Goal: Information Seeking & Learning: Learn about a topic

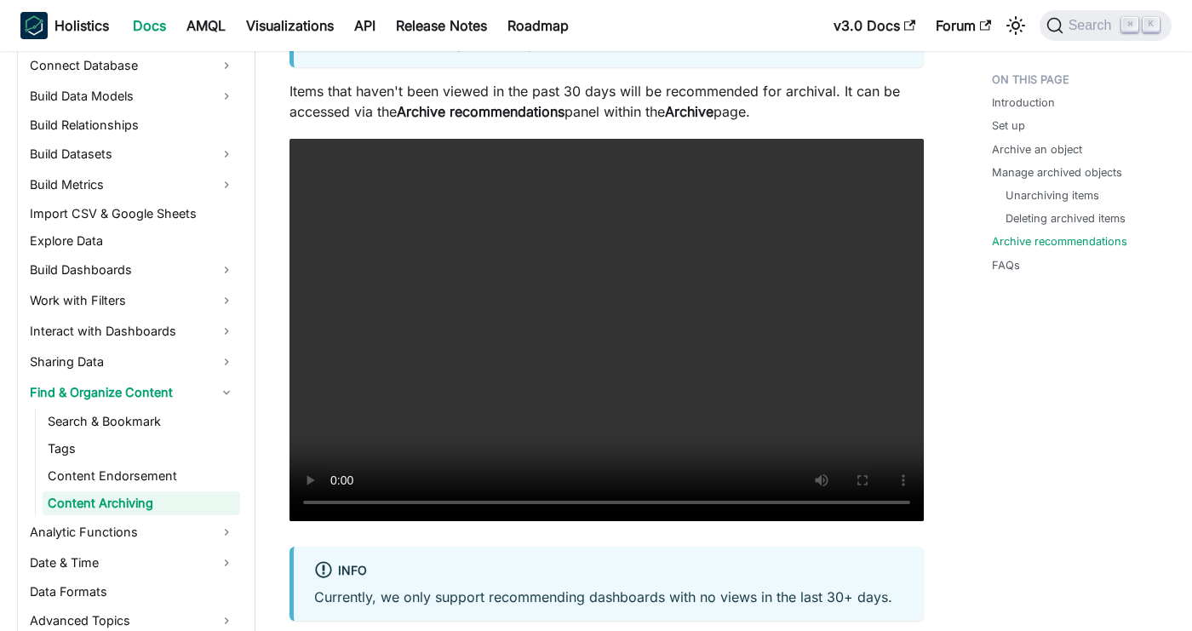
scroll to position [3090, 0]
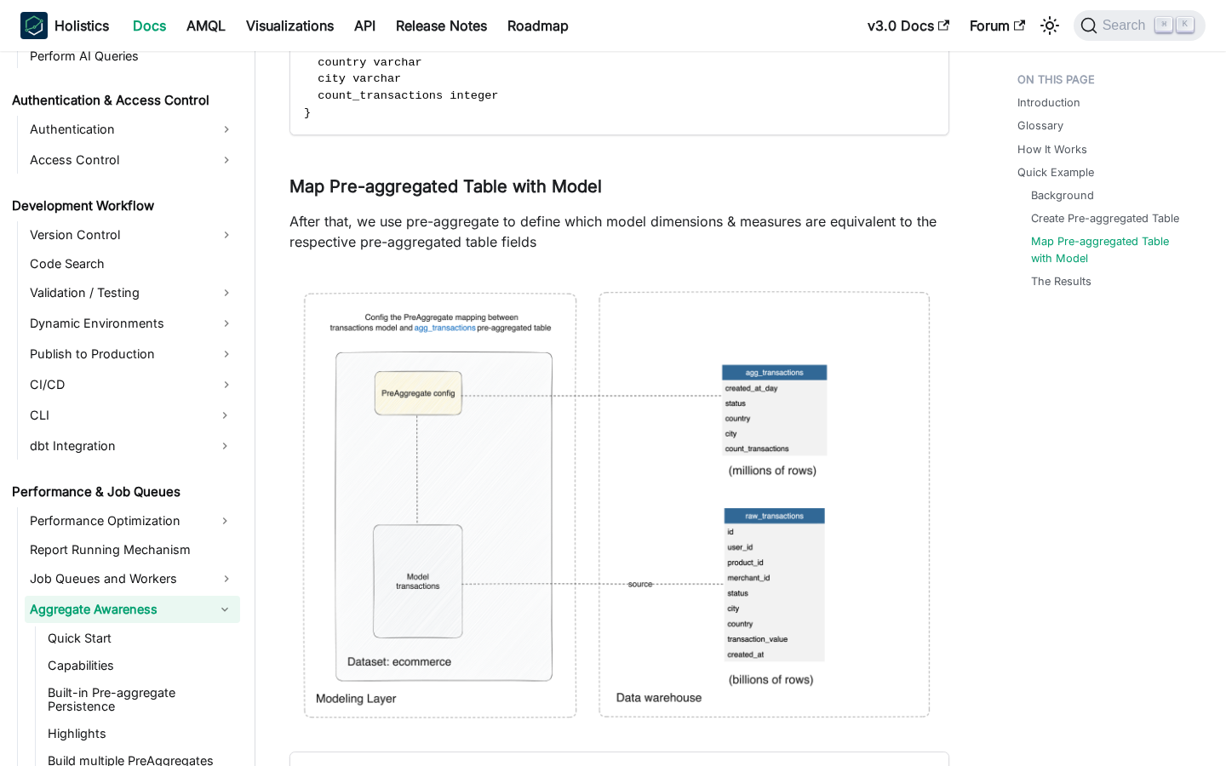
scroll to position [6473, 0]
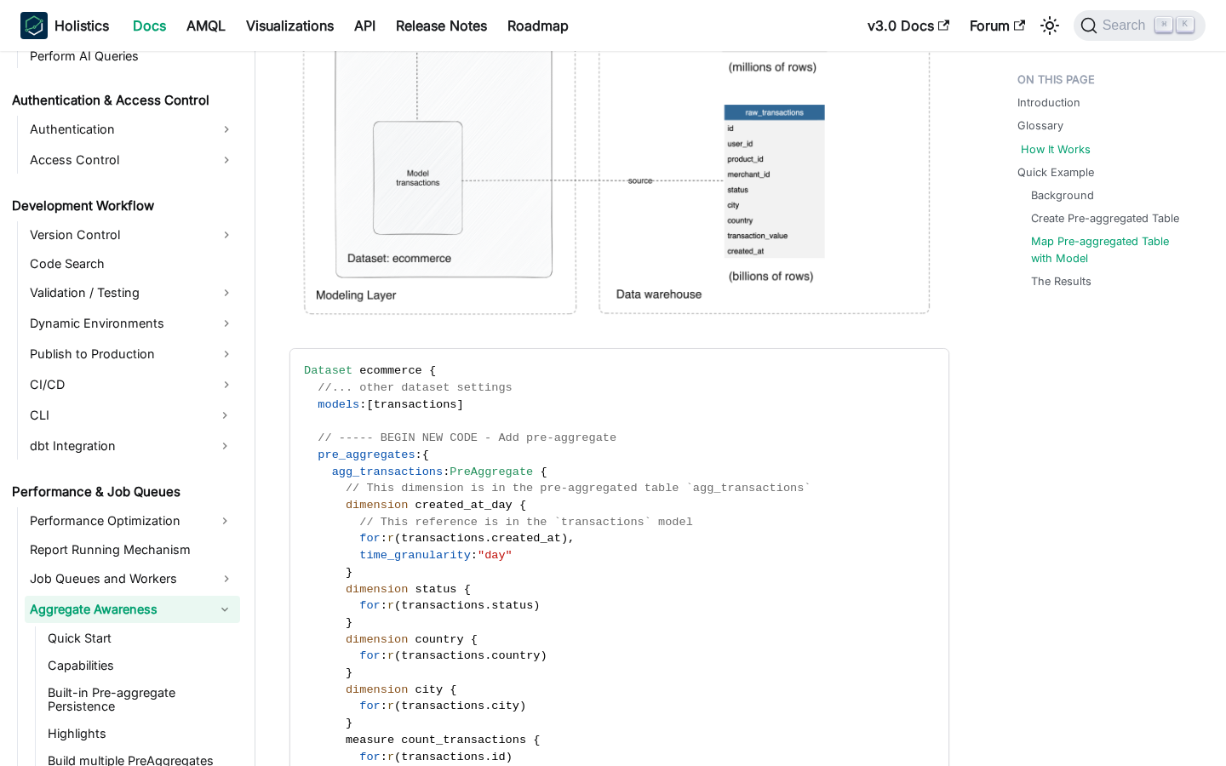
click at [1063, 146] on link "How It Works" at bounding box center [1056, 149] width 70 height 16
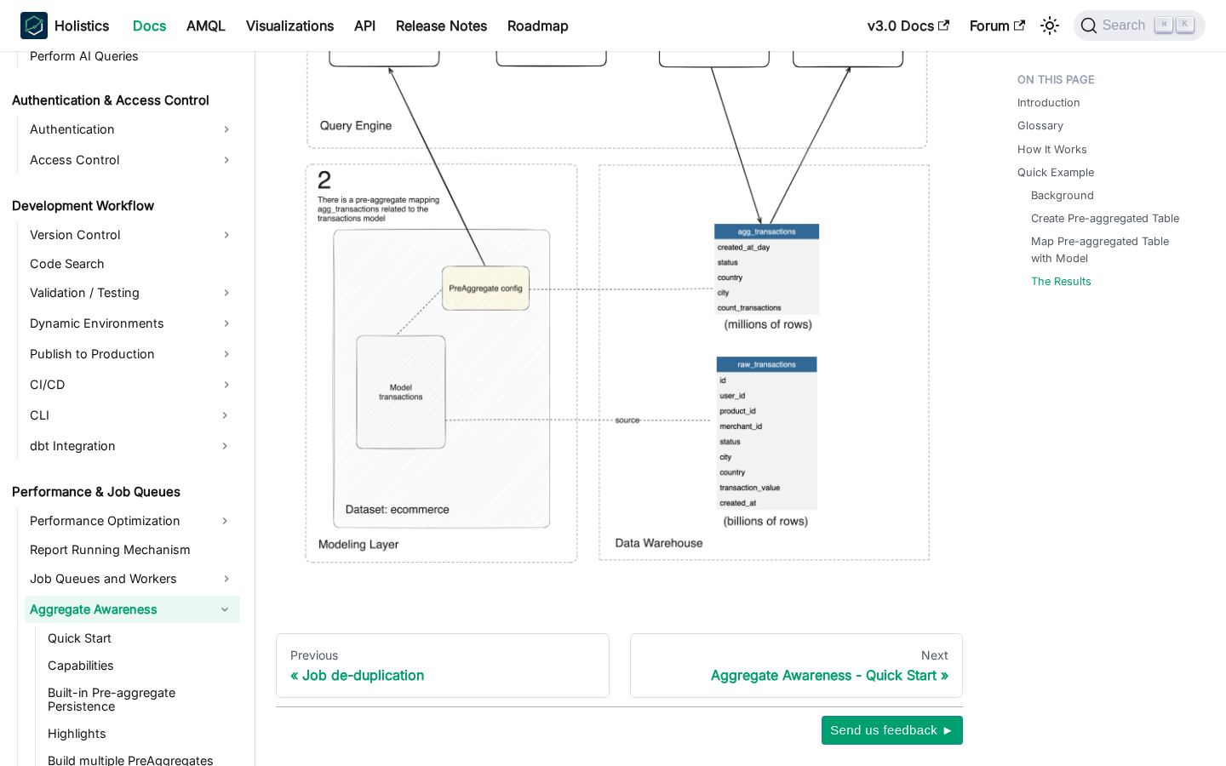
scroll to position [7946, 0]
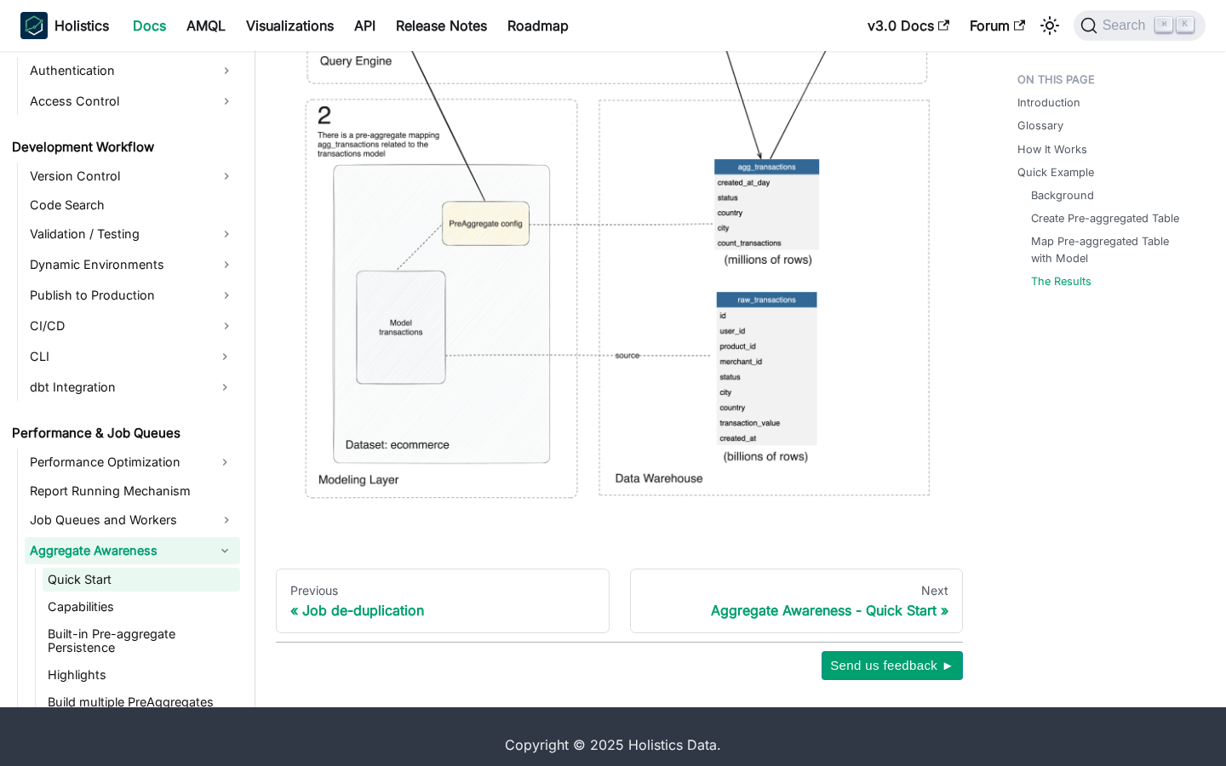
click at [126, 570] on link "Quick Start" at bounding box center [142, 580] width 198 height 24
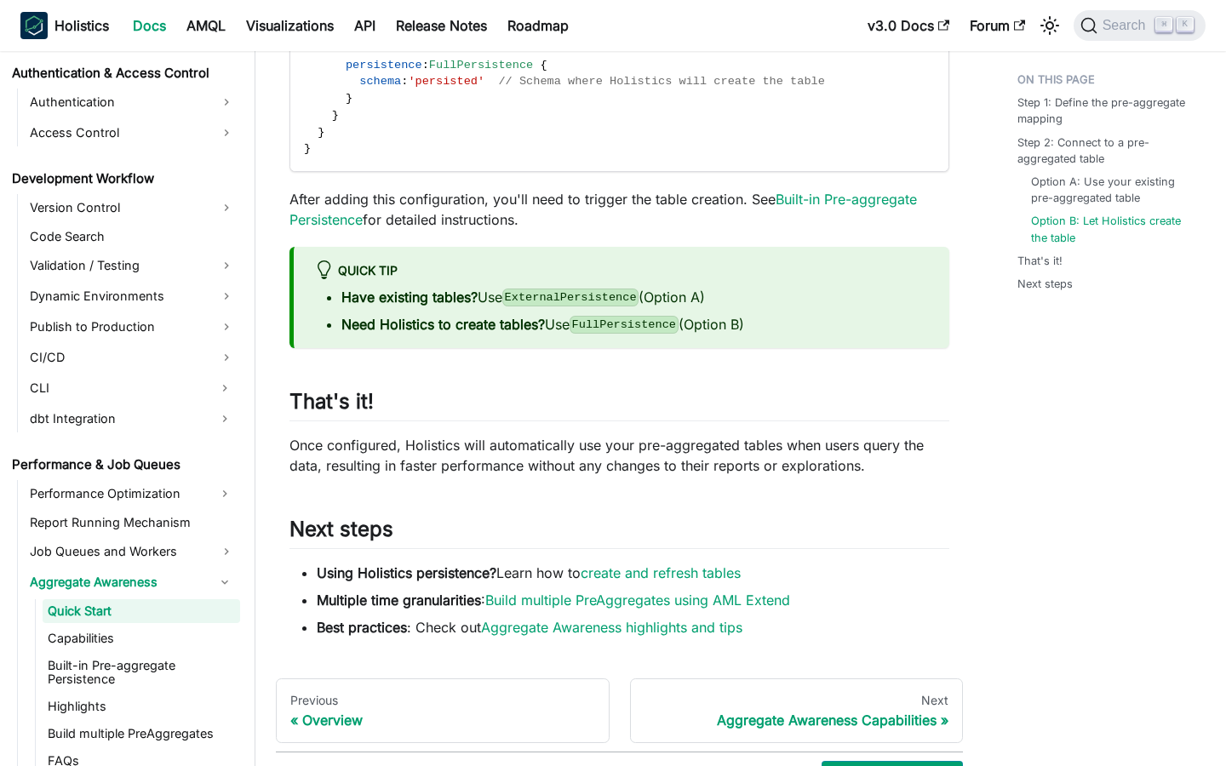
scroll to position [1993, 0]
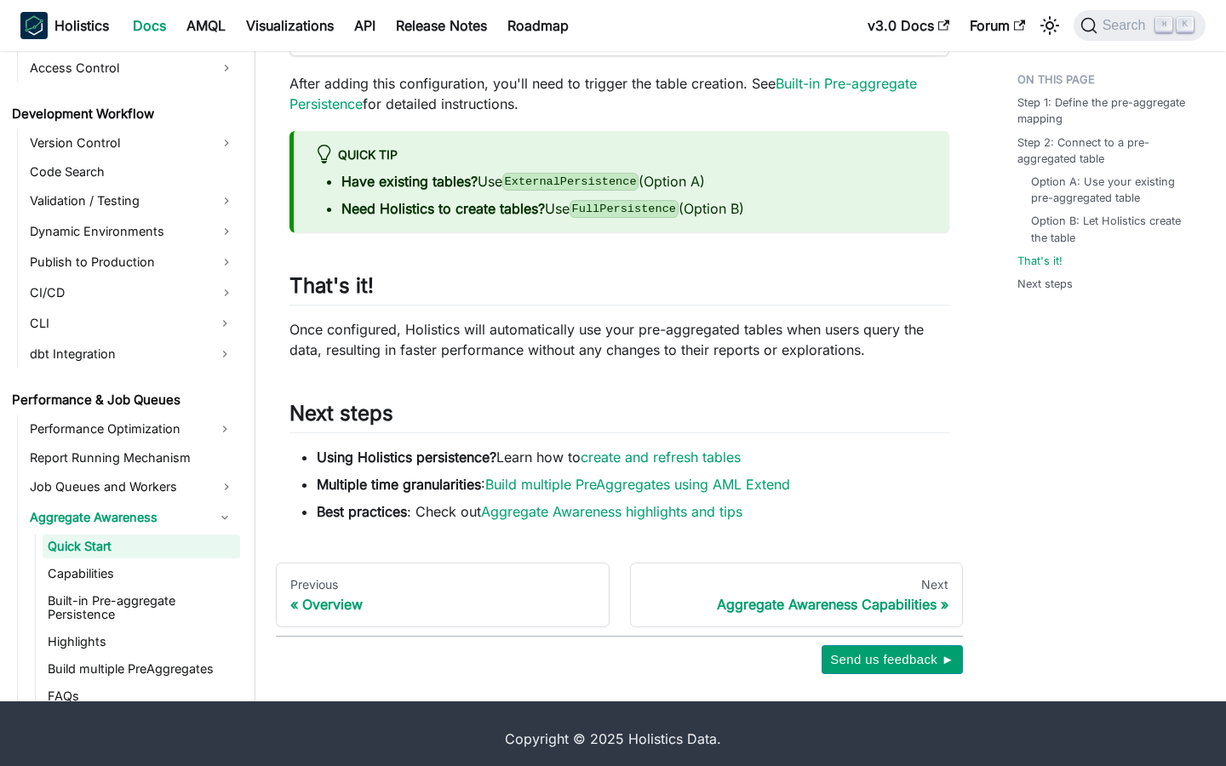
click at [111, 560] on ul "Quick Start Capabilities Built-in Pre-aggregate Persistence Highlights Build mu…" at bounding box center [137, 622] width 205 height 174
click at [94, 570] on link "Capabilities" at bounding box center [142, 574] width 198 height 24
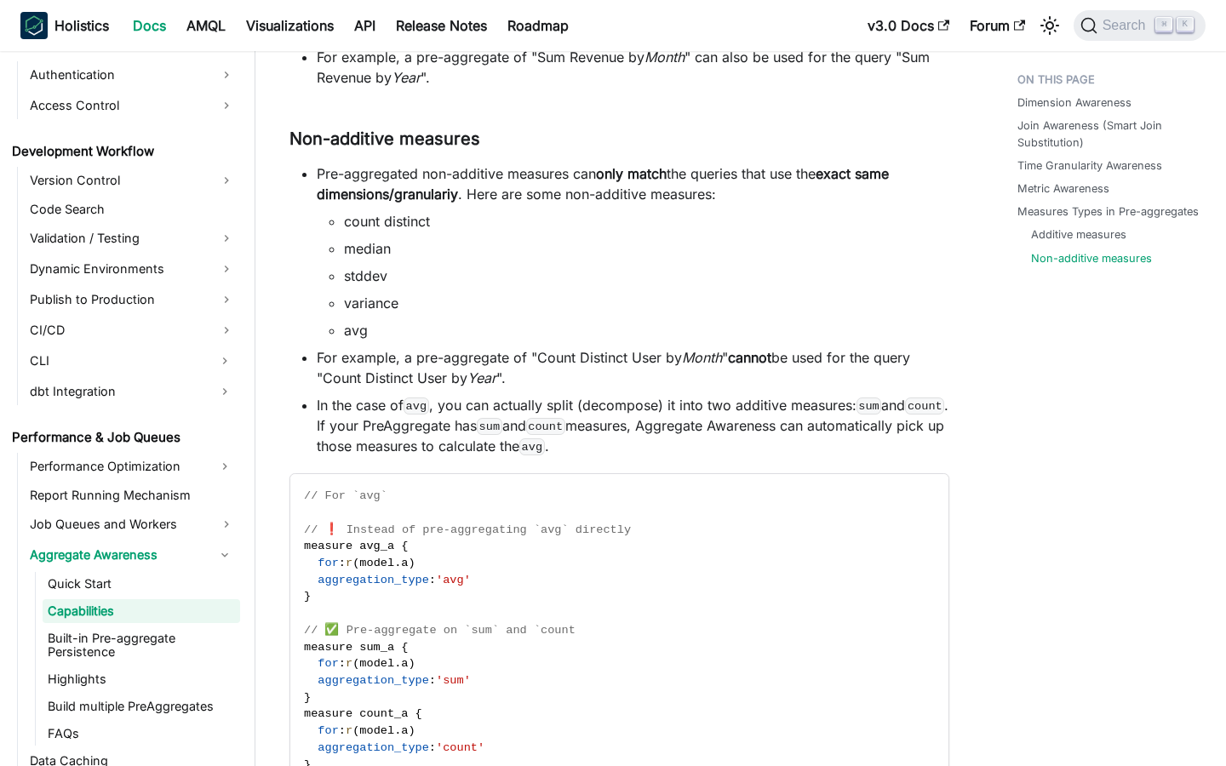
scroll to position [9806, 0]
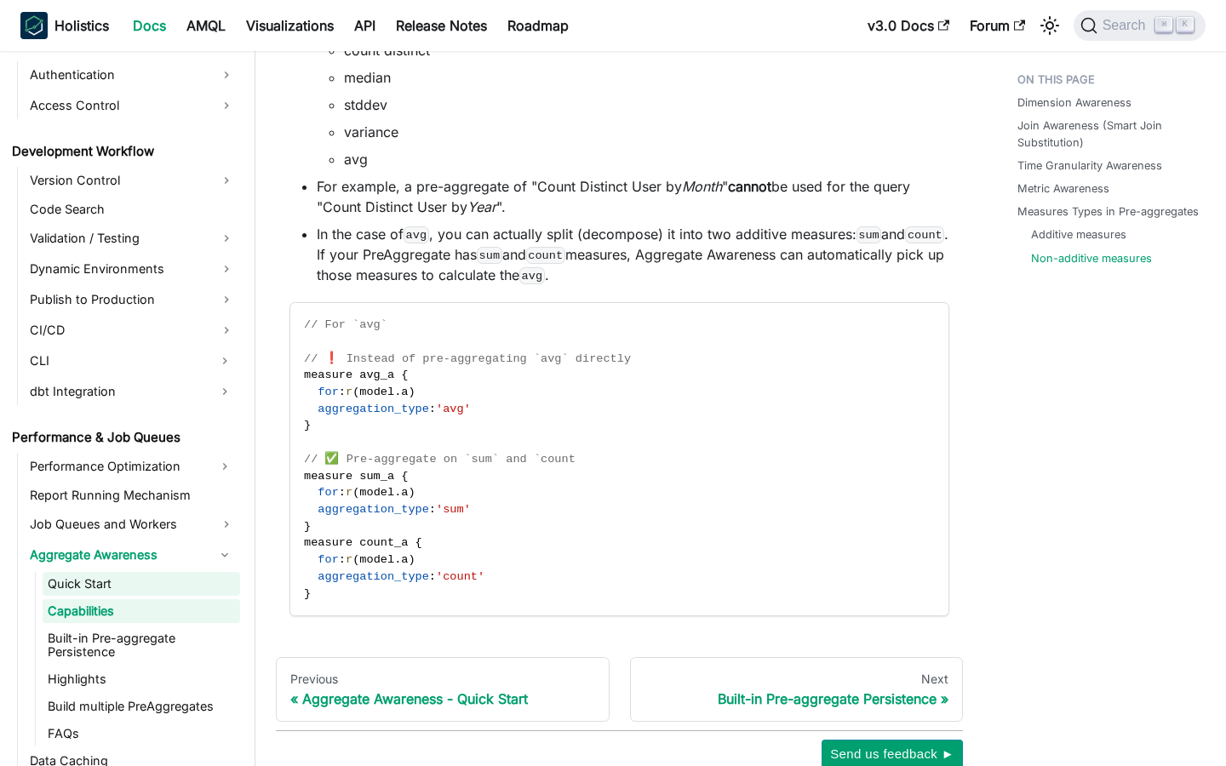
click at [185, 581] on link "Quick Start" at bounding box center [142, 584] width 198 height 24
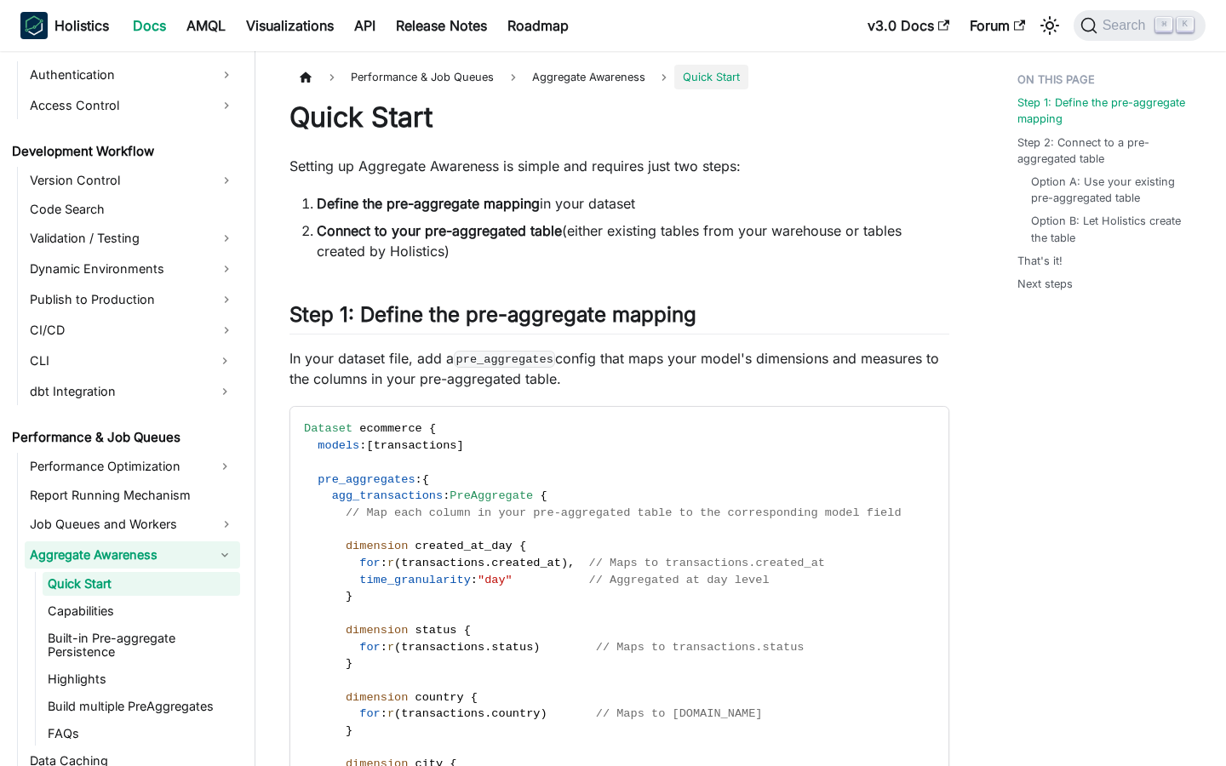
click at [147, 553] on link "Aggregate Awareness" at bounding box center [117, 555] width 185 height 27
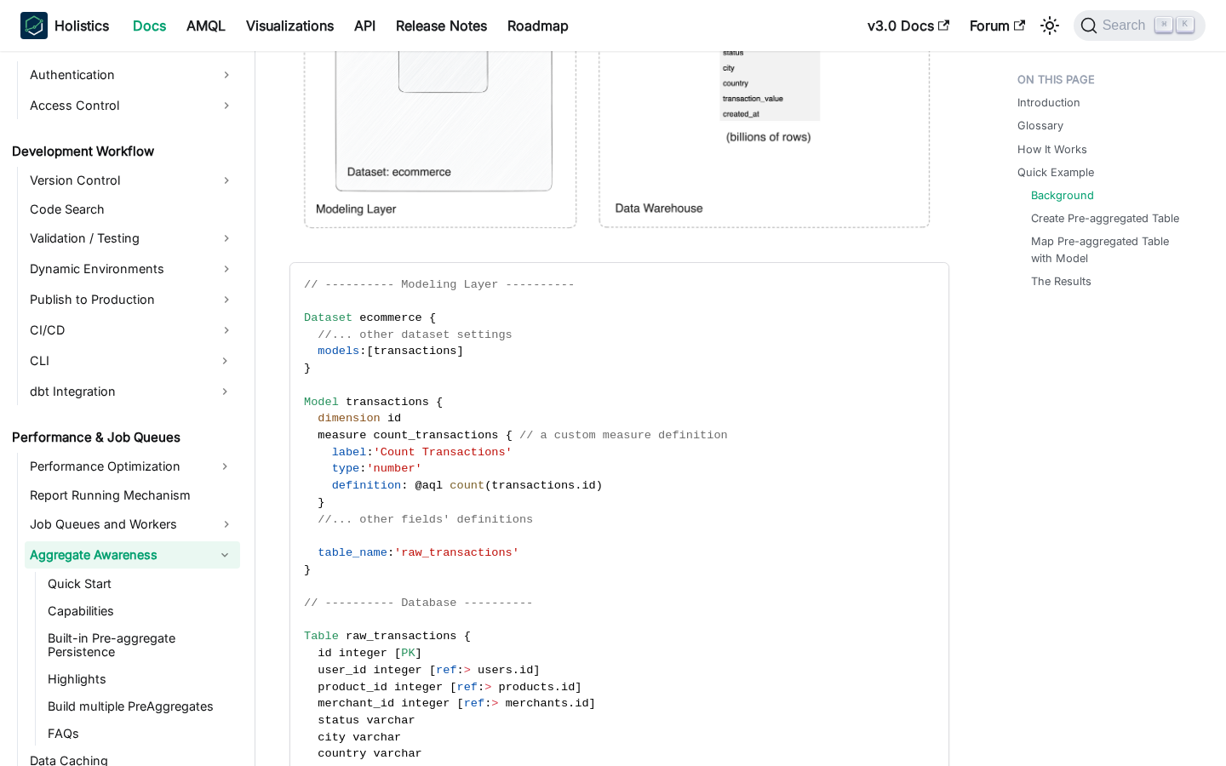
scroll to position [4074, 0]
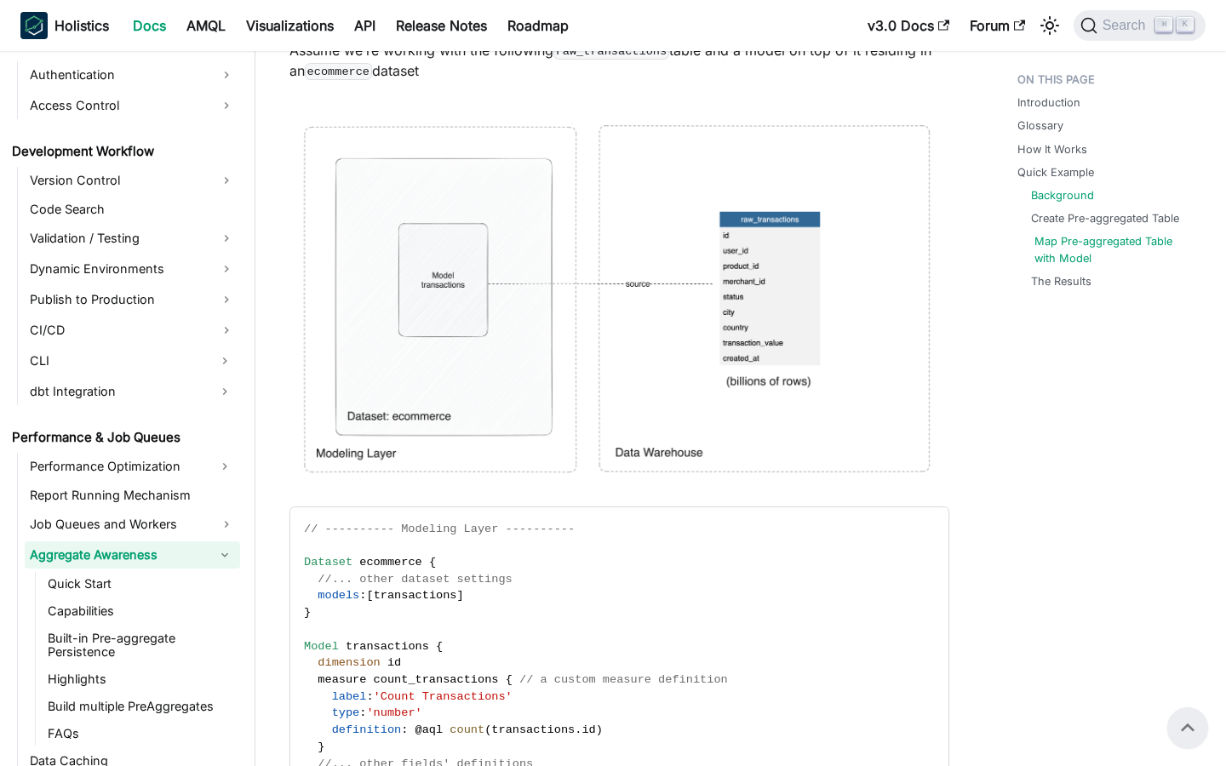
click at [1058, 261] on link "Map Pre-aggregated Table with Model" at bounding box center [1114, 249] width 161 height 32
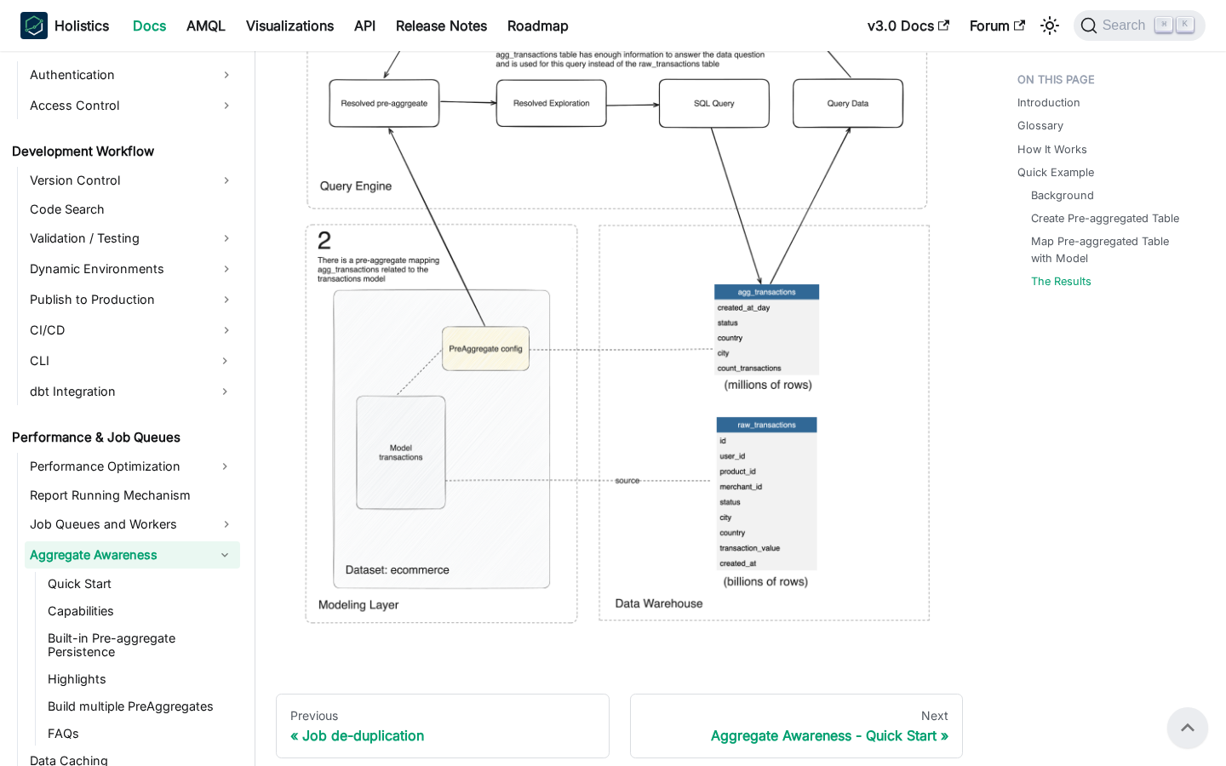
scroll to position [7776, 0]
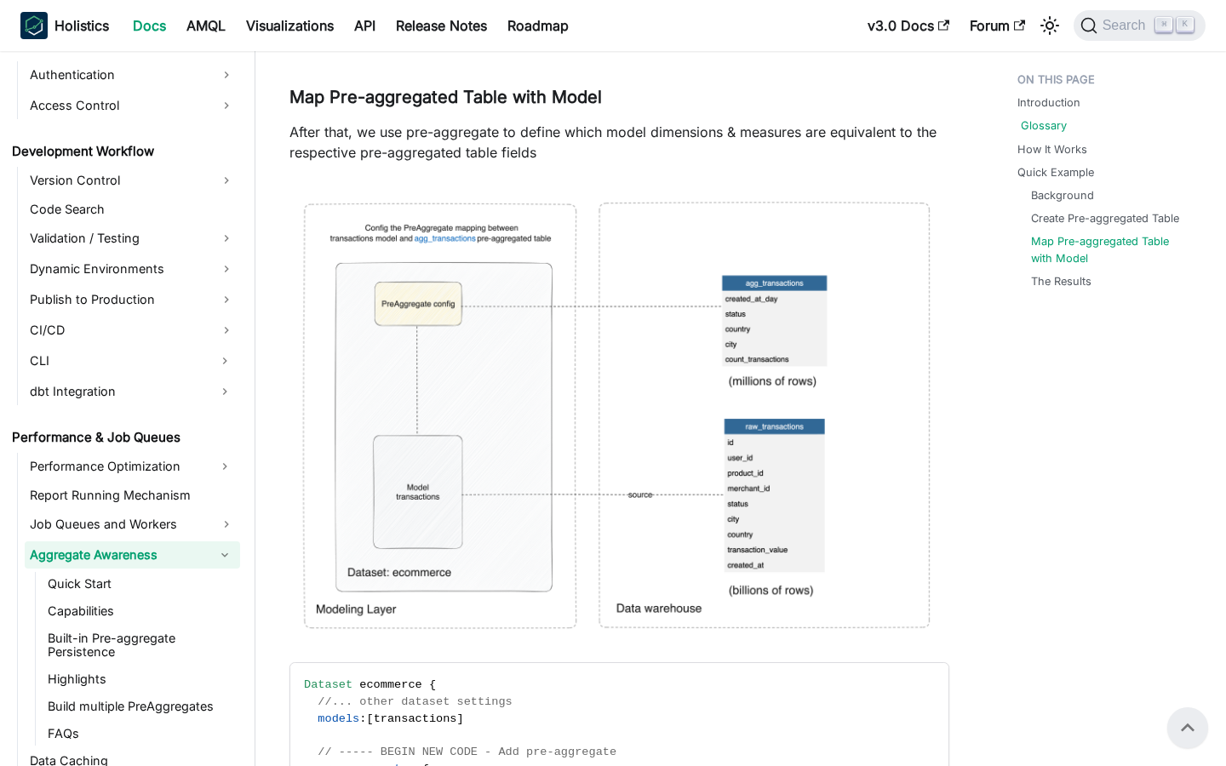
click at [1050, 123] on link "Glossary" at bounding box center [1044, 125] width 46 height 16
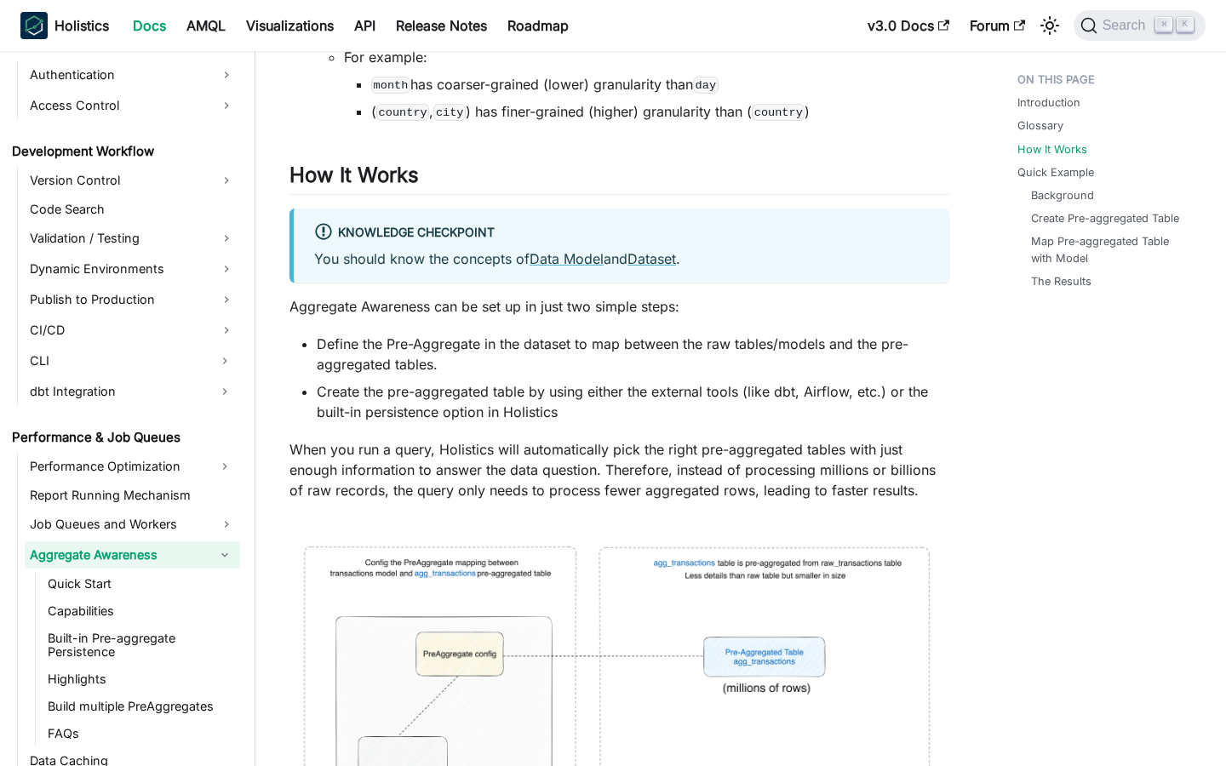
scroll to position [2398, 0]
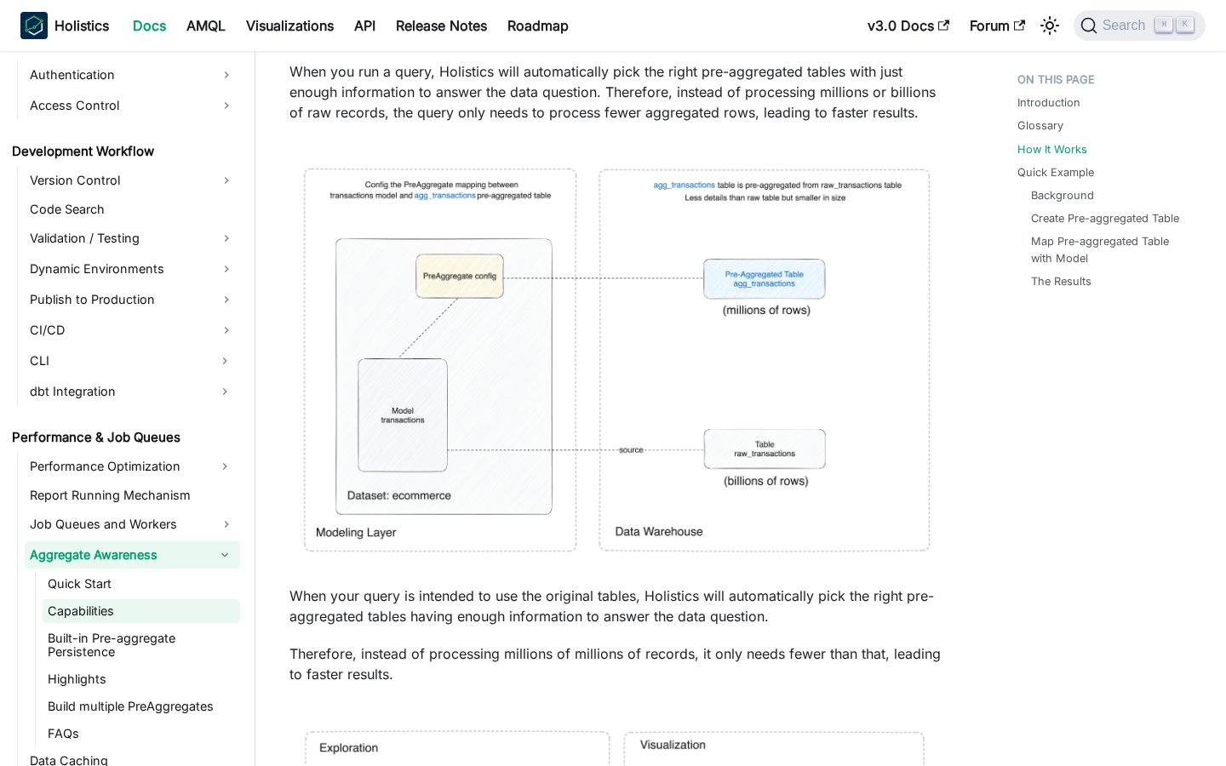
click at [58, 607] on link "Capabilities" at bounding box center [142, 611] width 198 height 24
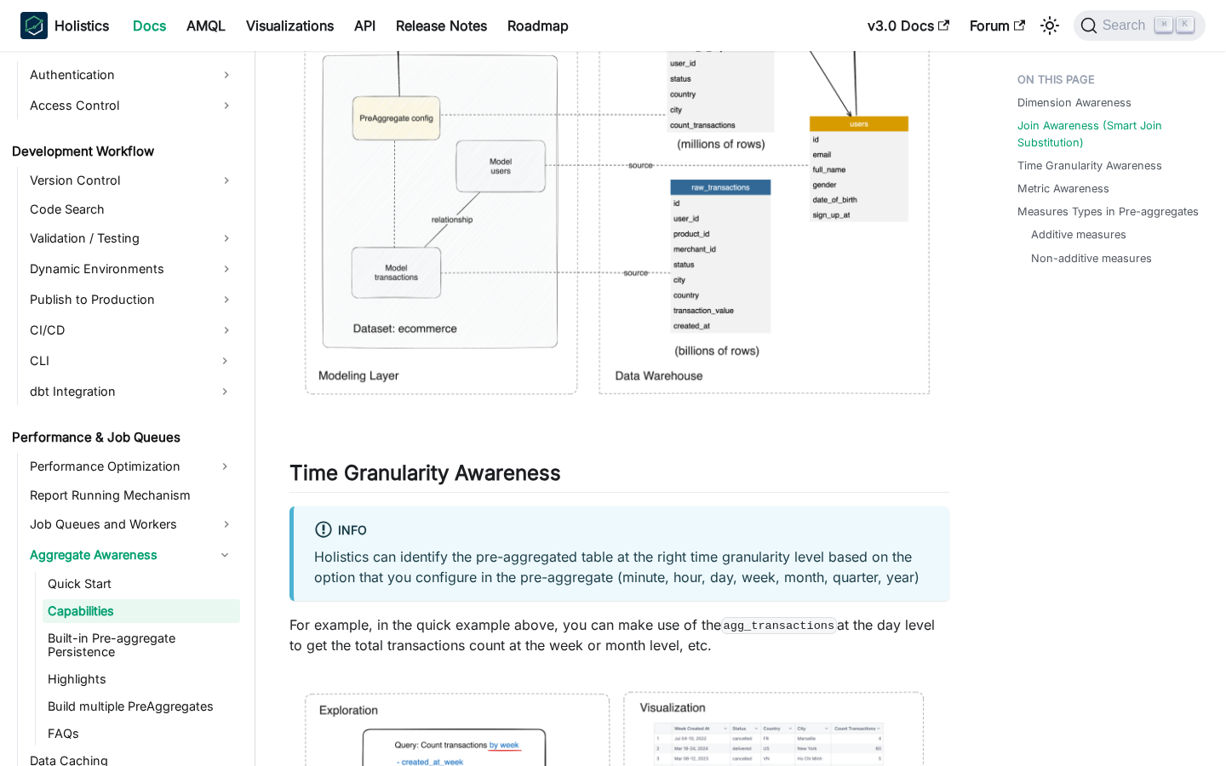
scroll to position [3709, 0]
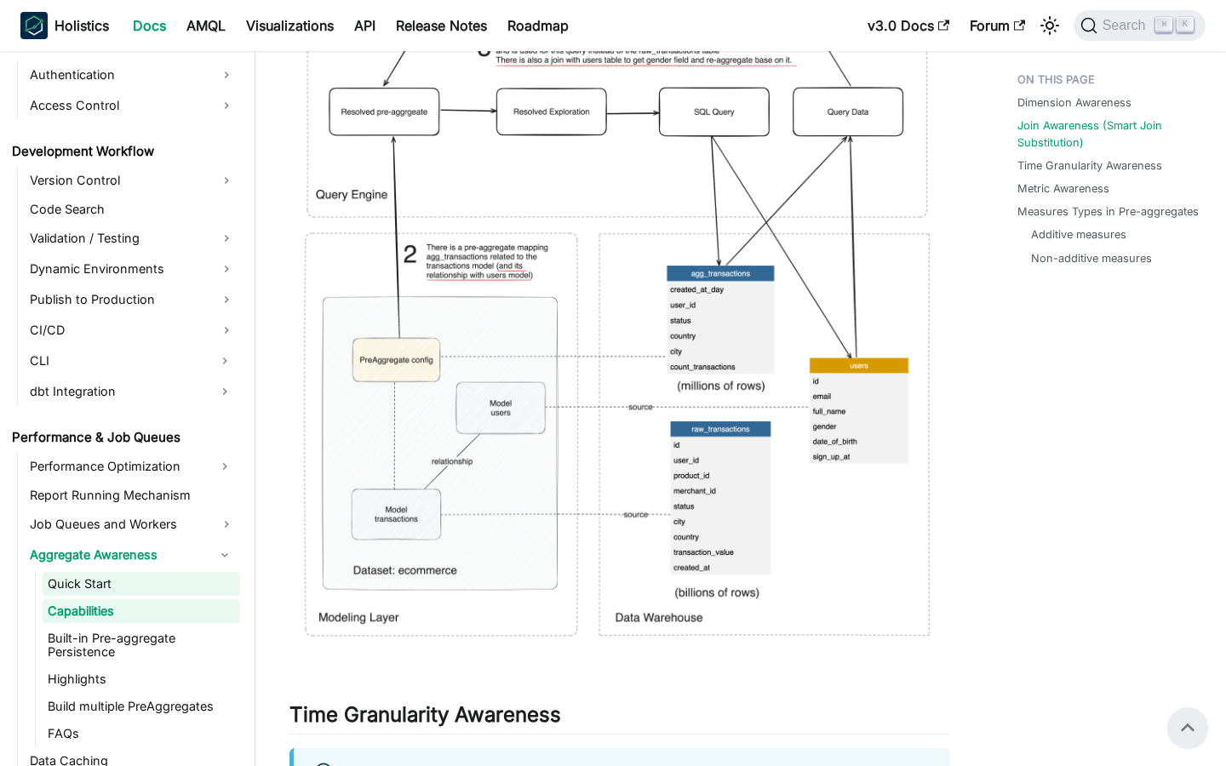
click at [62, 589] on link "Quick Start" at bounding box center [142, 584] width 198 height 24
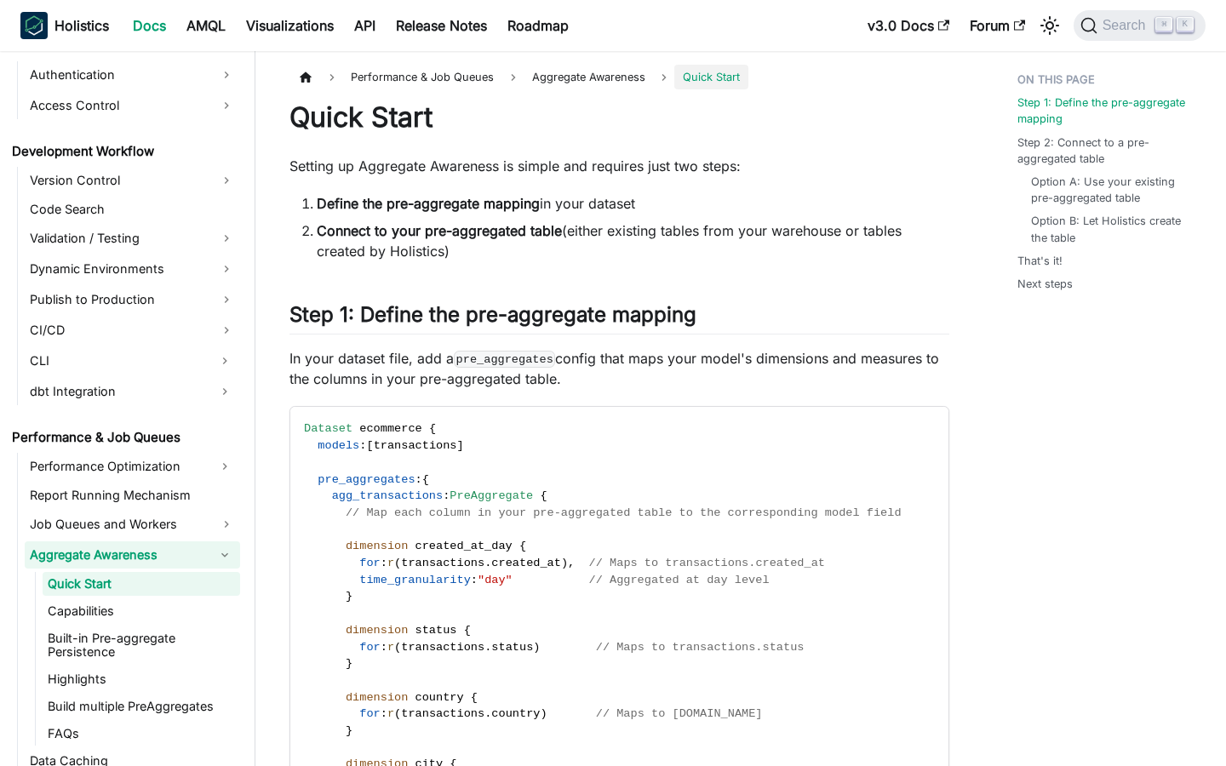
click at [130, 557] on link "Aggregate Awareness" at bounding box center [117, 555] width 185 height 27
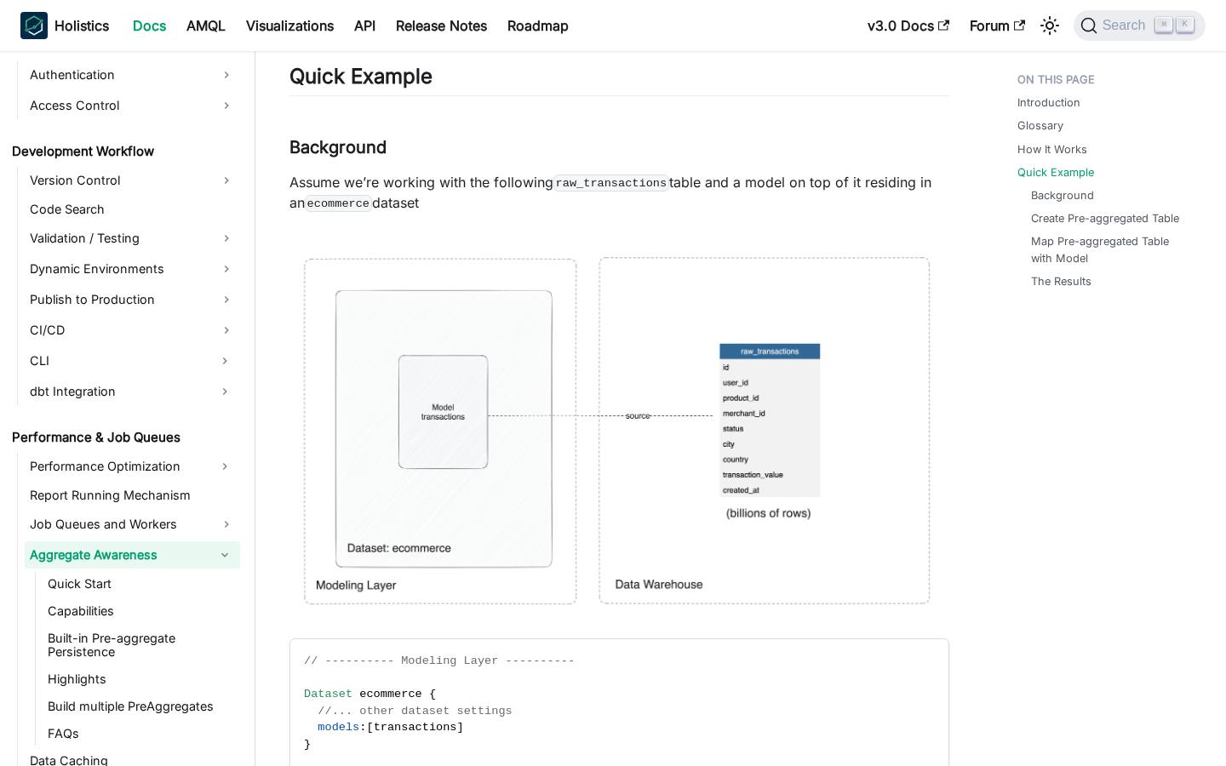
scroll to position [3978, 0]
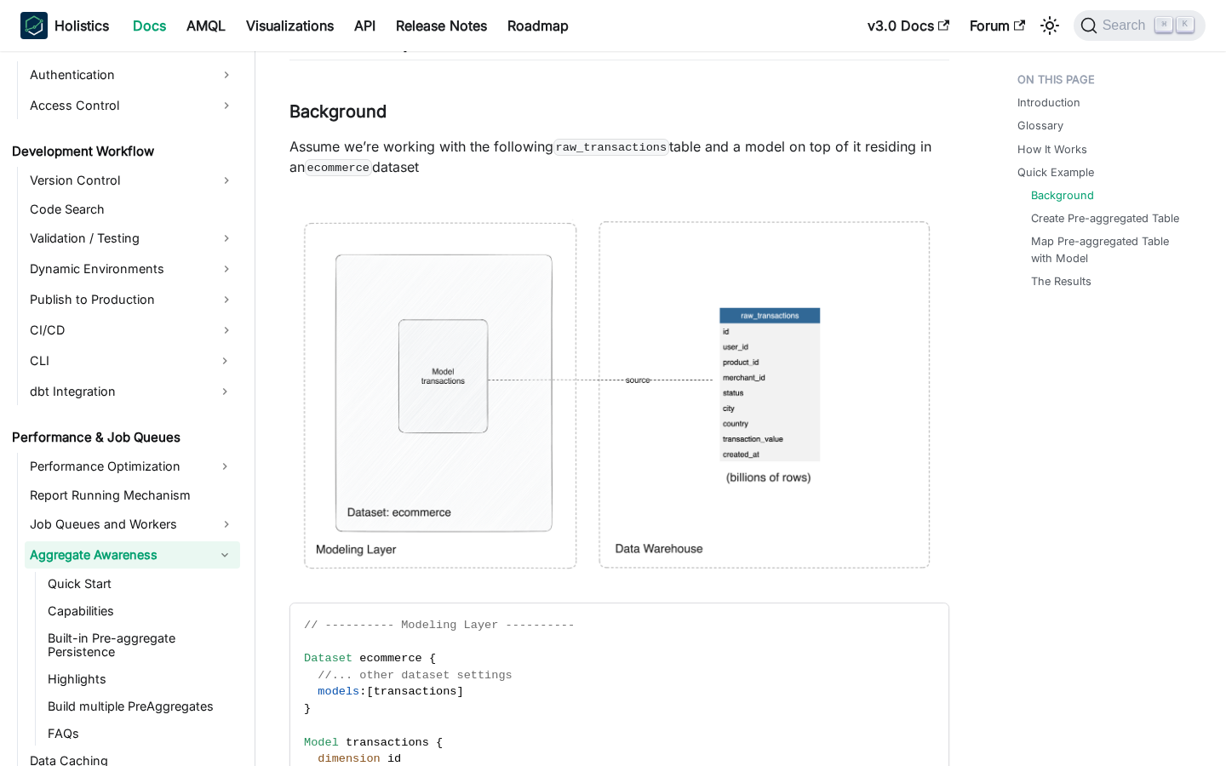
click at [599, 147] on code "raw_transactions" at bounding box center [611, 147] width 116 height 17
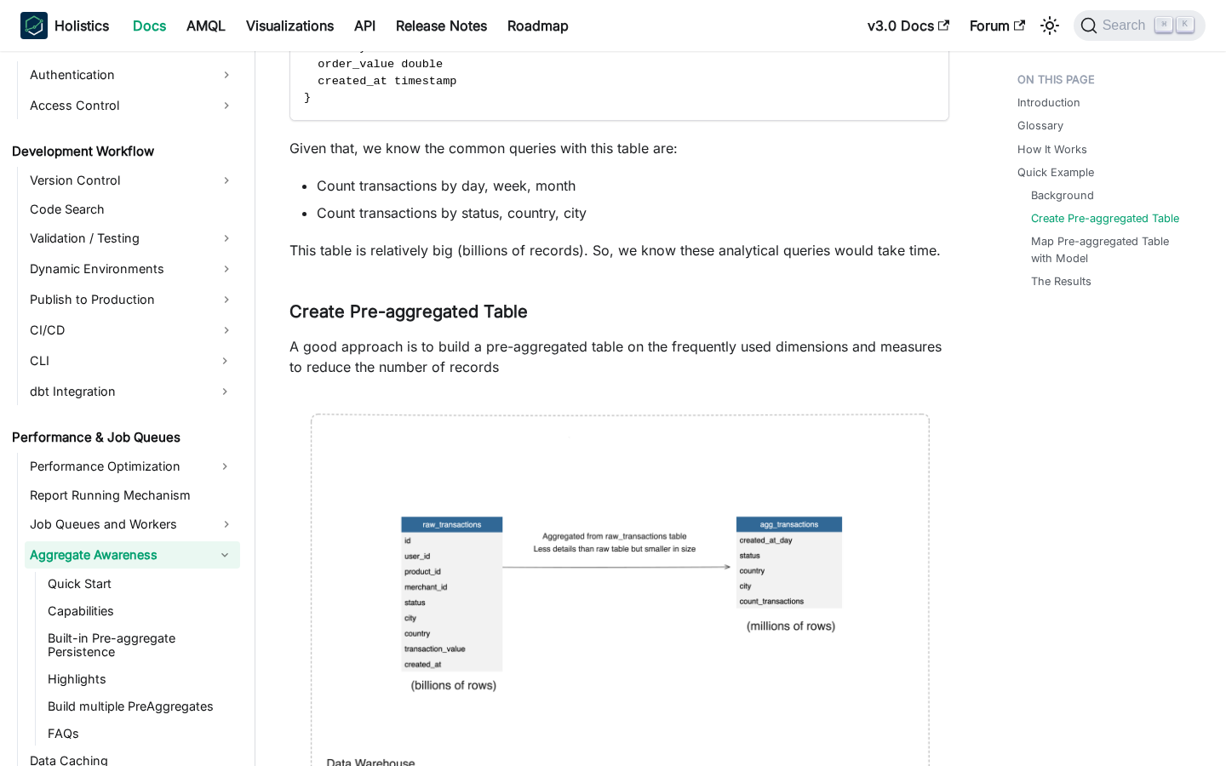
scroll to position [5256, 0]
